Goal: Task Accomplishment & Management: Use online tool/utility

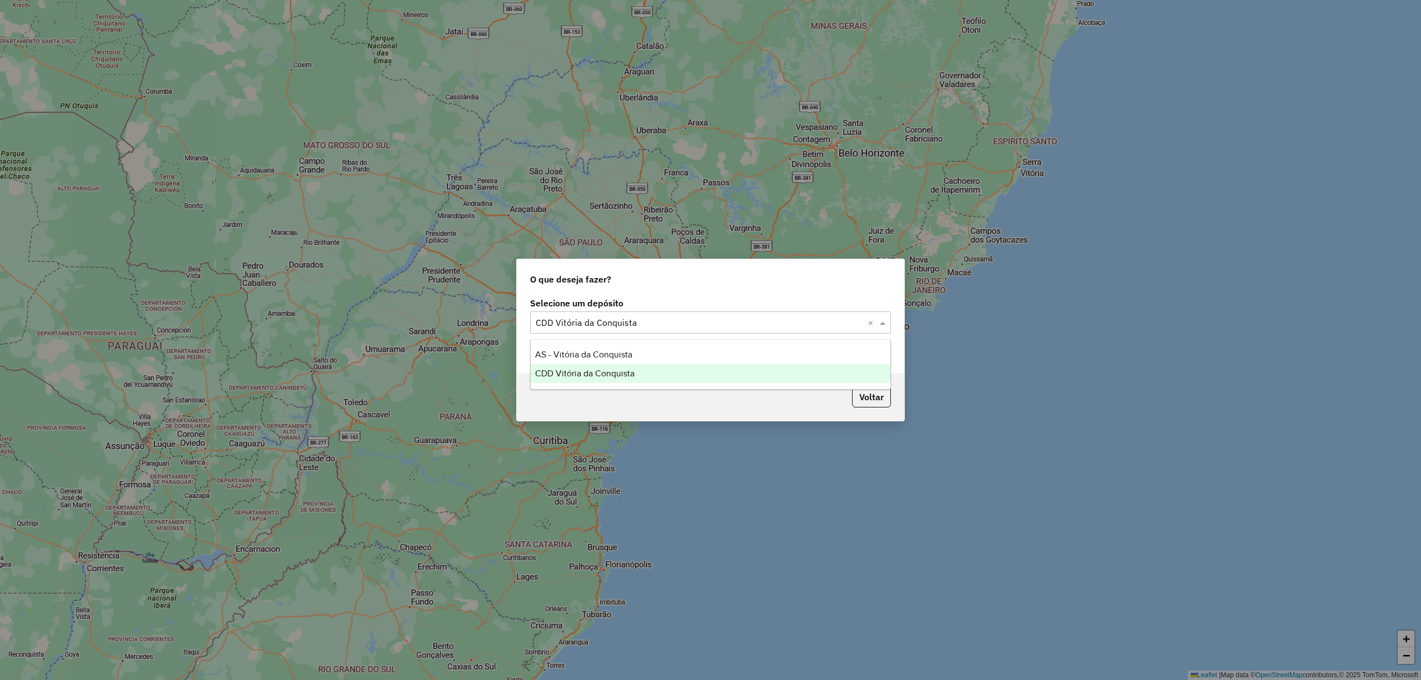
click at [719, 323] on input "text" at bounding box center [699, 322] width 327 height 13
click at [646, 377] on div "CDD Vitória da Conquista" at bounding box center [710, 373] width 359 height 19
click at [612, 349] on button "Pesquisar por sessões existentes" at bounding box center [597, 350] width 134 height 17
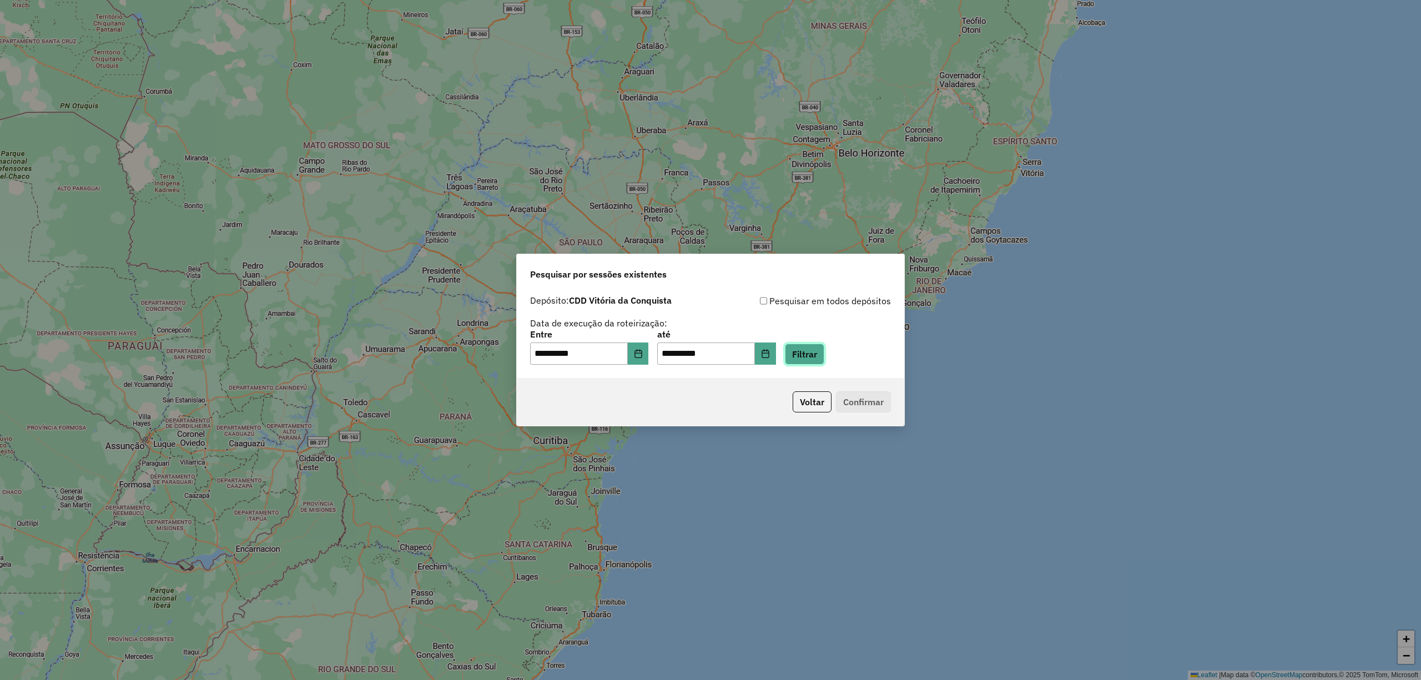
click at [824, 356] on button "Filtrar" at bounding box center [804, 354] width 39 height 21
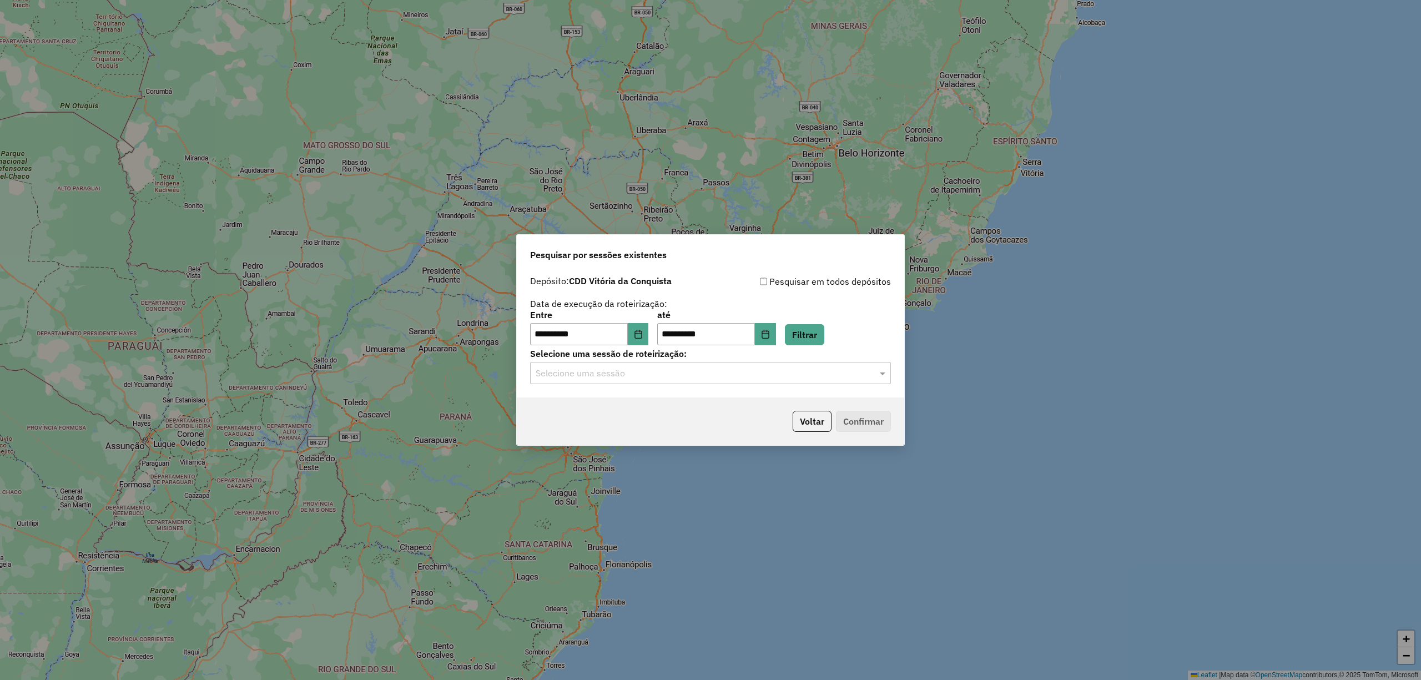
click at [599, 378] on input "text" at bounding box center [699, 373] width 327 height 13
click at [580, 398] on div "1294126 - 14/10/2025 18:32" at bounding box center [710, 405] width 359 height 19
click at [849, 425] on button "Confirmar" at bounding box center [863, 421] width 55 height 21
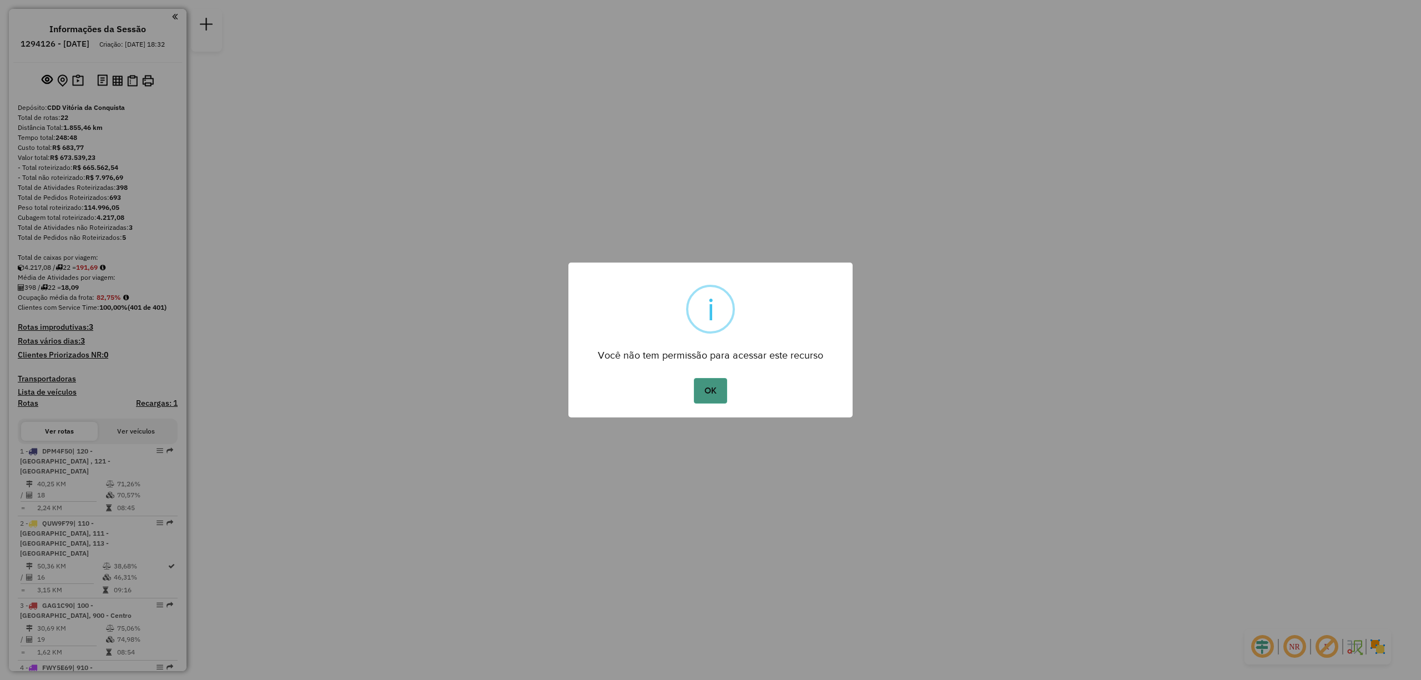
click at [710, 391] on button "OK" at bounding box center [710, 391] width 33 height 26
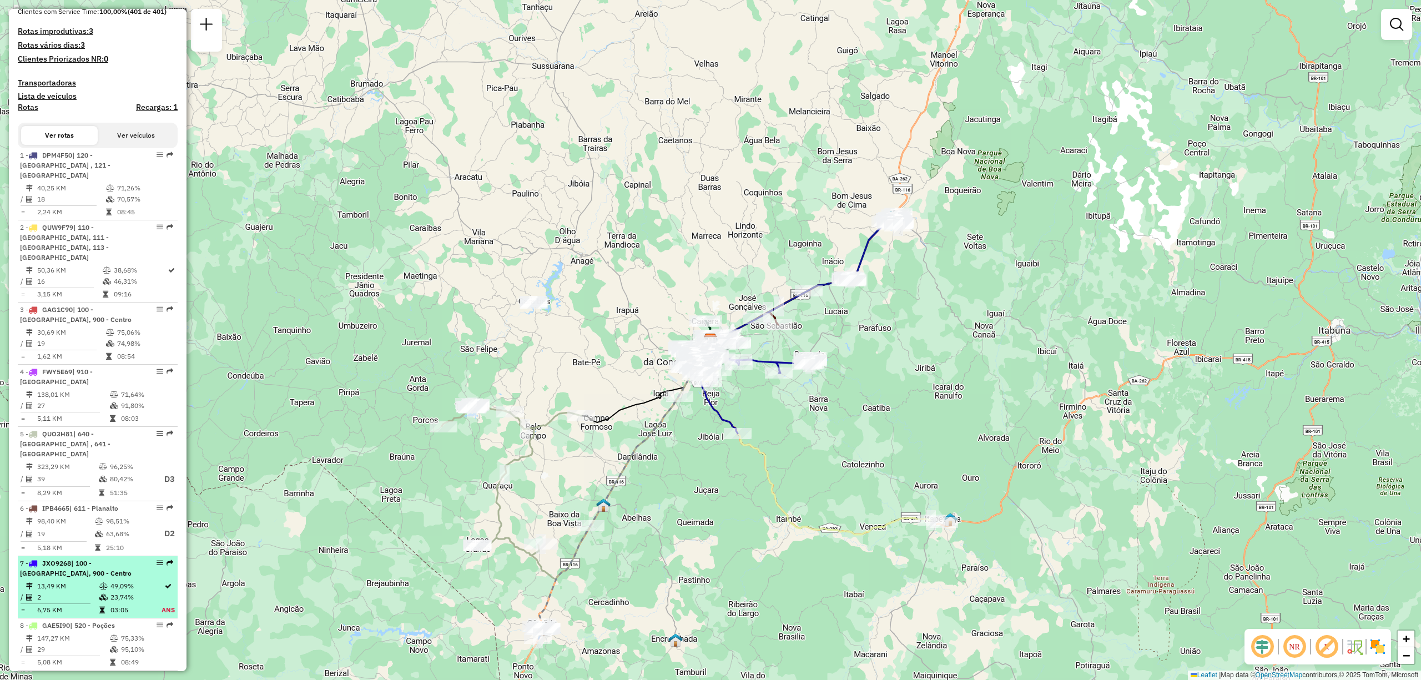
scroll to position [370, 0]
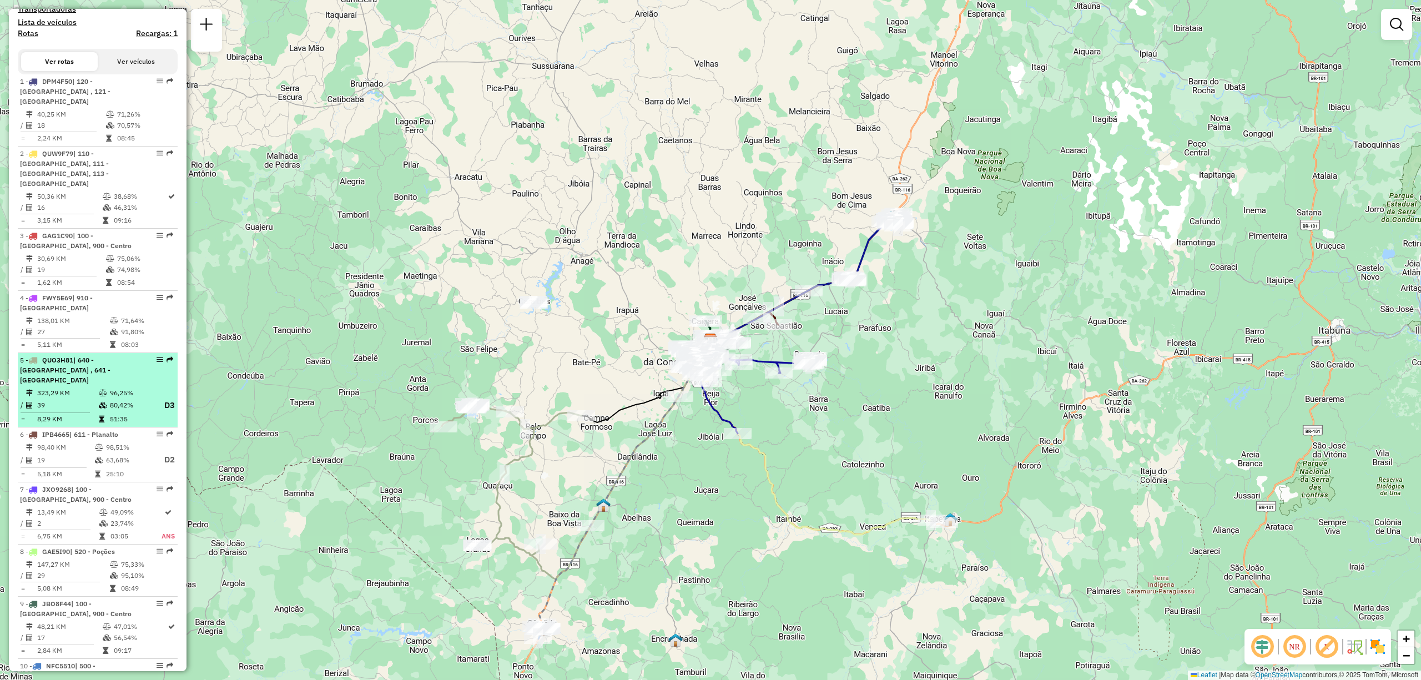
click at [80, 387] on td "323,29 KM" at bounding box center [68, 392] width 62 height 11
select select "**********"
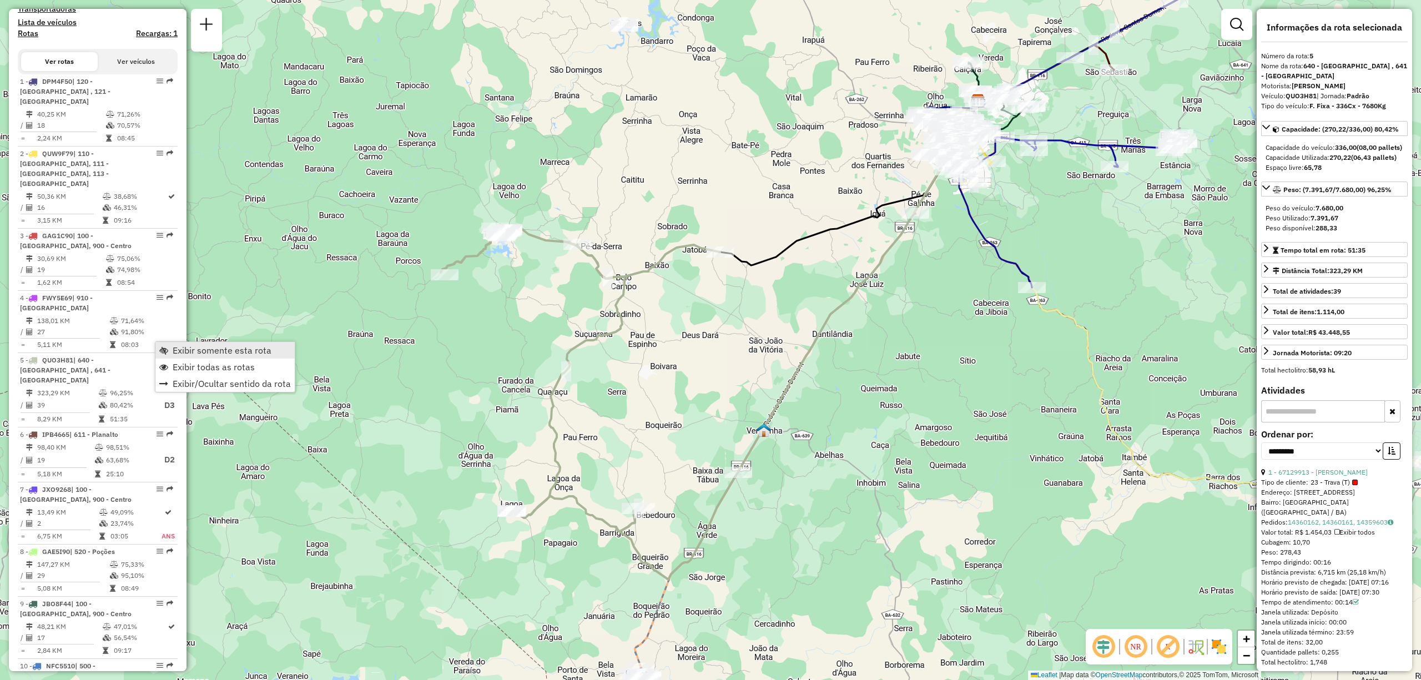
click at [178, 354] on span "Exibir somente esta rota" at bounding box center [222, 350] width 99 height 9
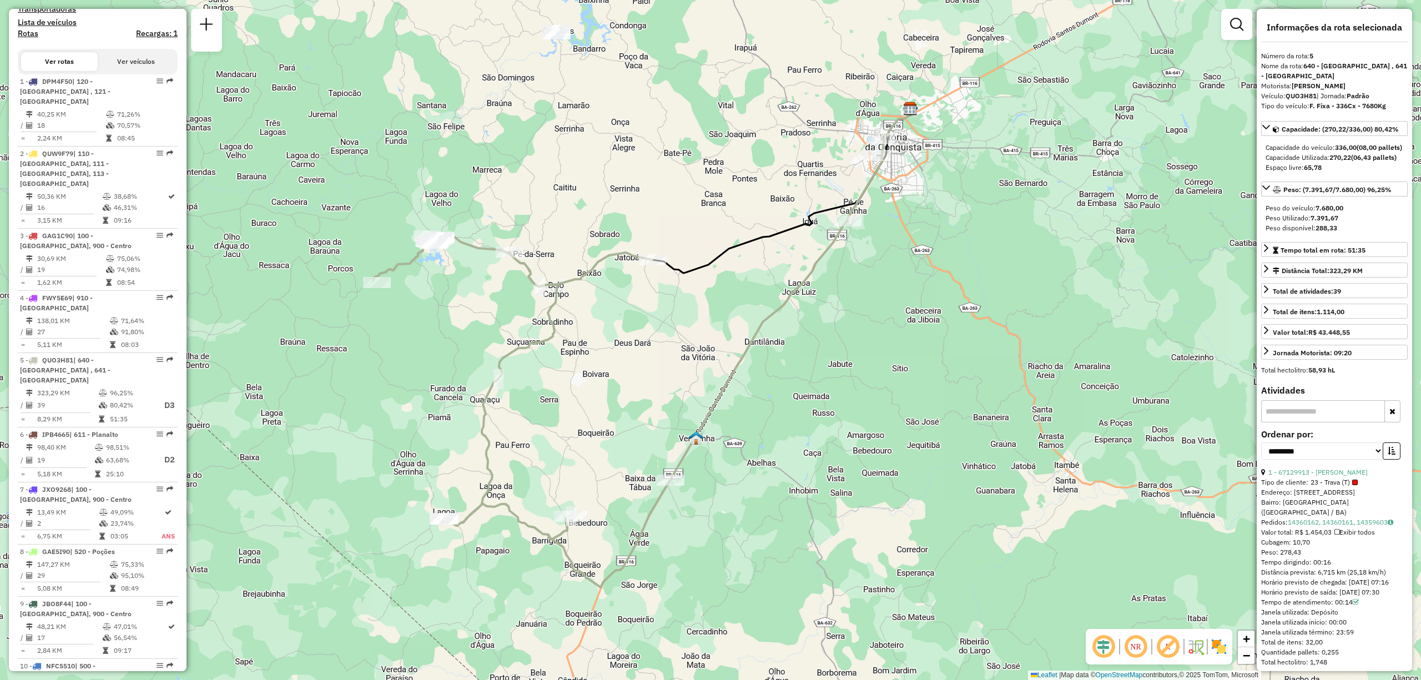
drag, startPoint x: 657, startPoint y: 305, endPoint x: 589, endPoint y: 313, distance: 68.1
click at [589, 313] on div "Janela de atendimento Grade de atendimento Capacidade Transportadoras Veículos …" at bounding box center [710, 340] width 1421 height 680
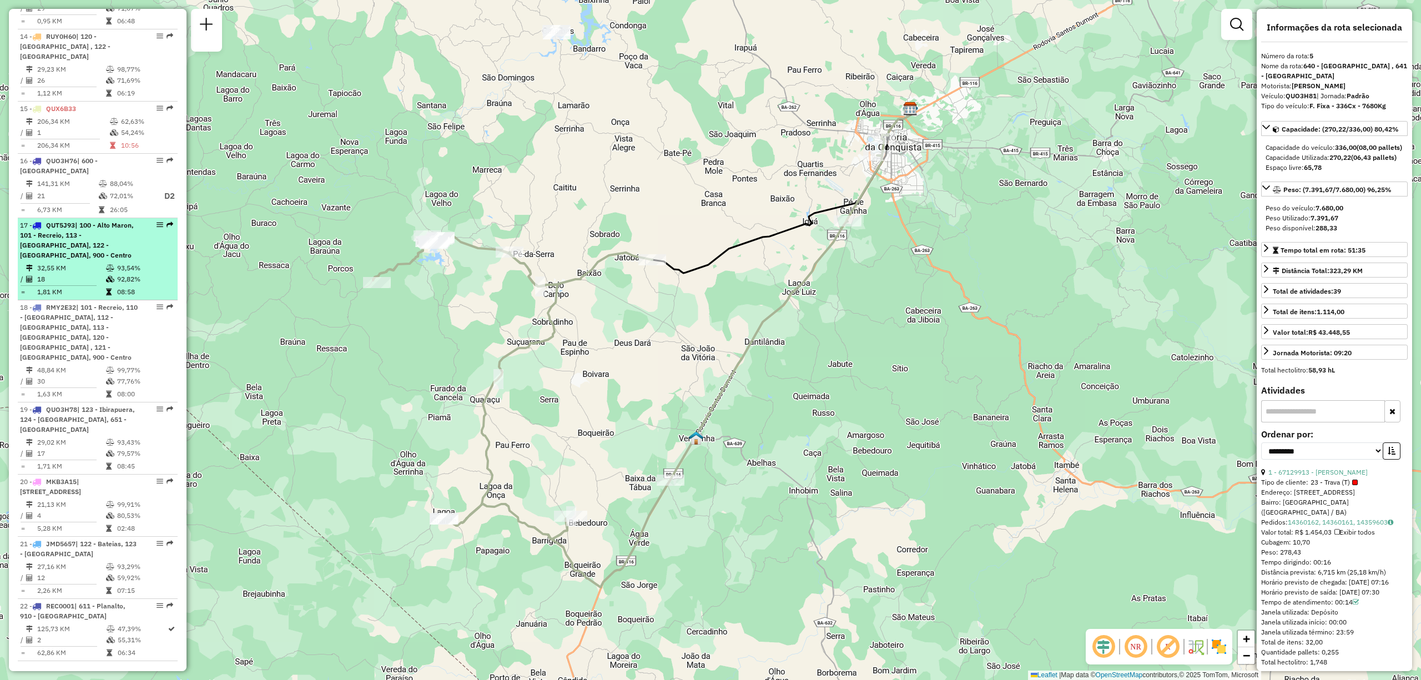
scroll to position [1110, 0]
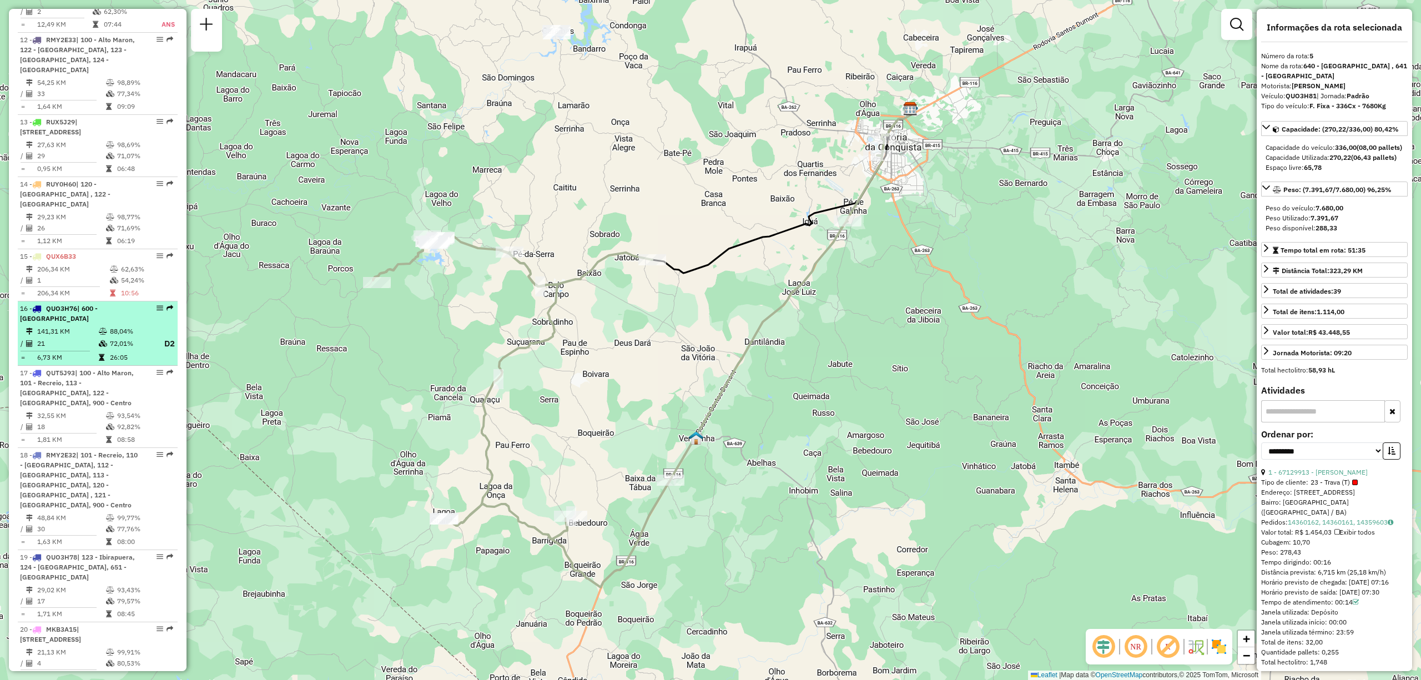
click at [69, 301] on li "16 - QUO3H76 | 600 - [GEOGRAPHIC_DATA] 141,31 KM 88,04% / 21 72,01% D2 = 6,73 K…" at bounding box center [98, 333] width 160 height 65
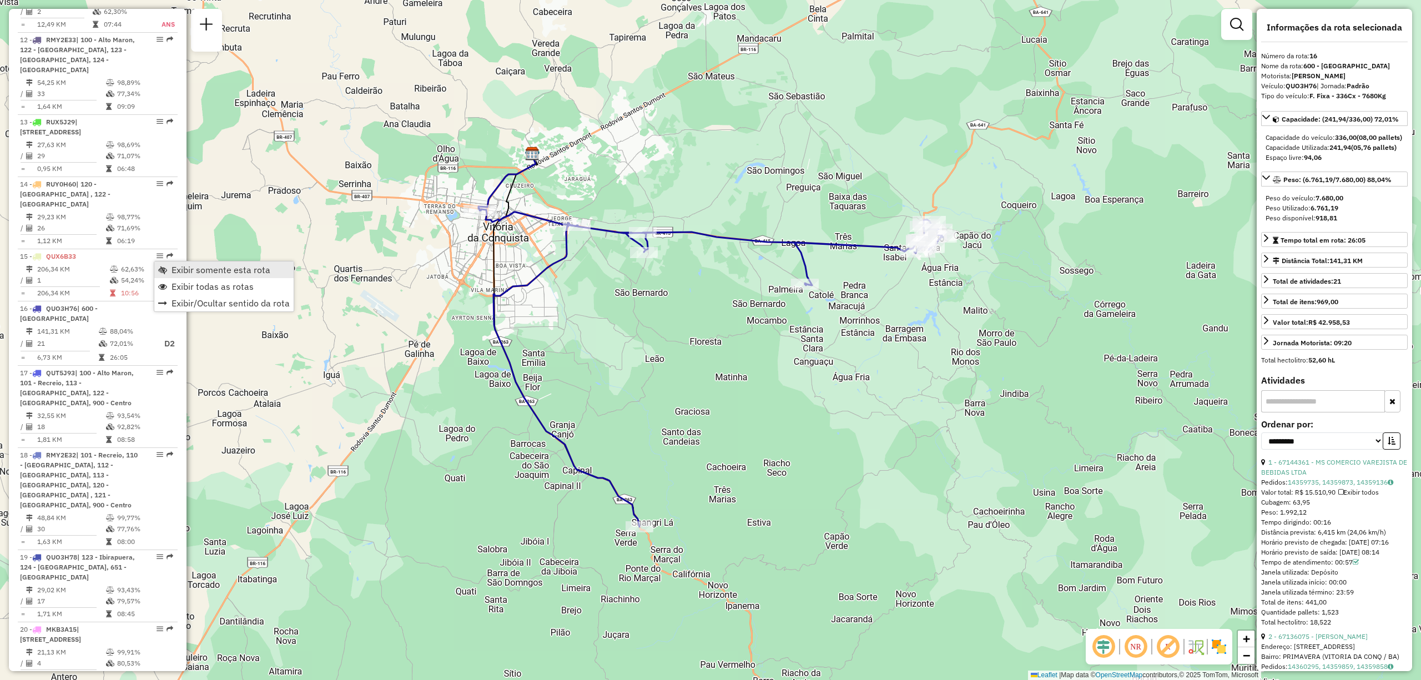
click at [181, 271] on span "Exibir somente esta rota" at bounding box center [220, 269] width 99 height 9
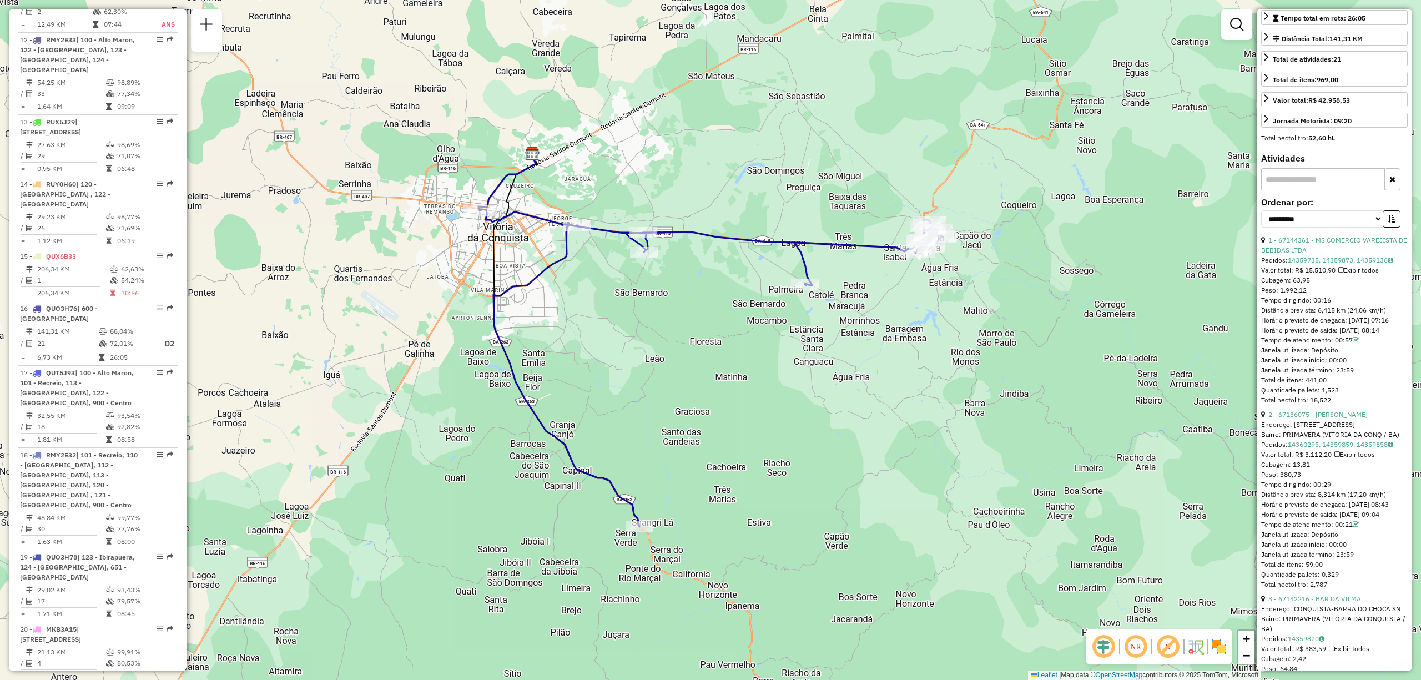
scroll to position [0, 0]
